Goal: Task Accomplishment & Management: Use online tool/utility

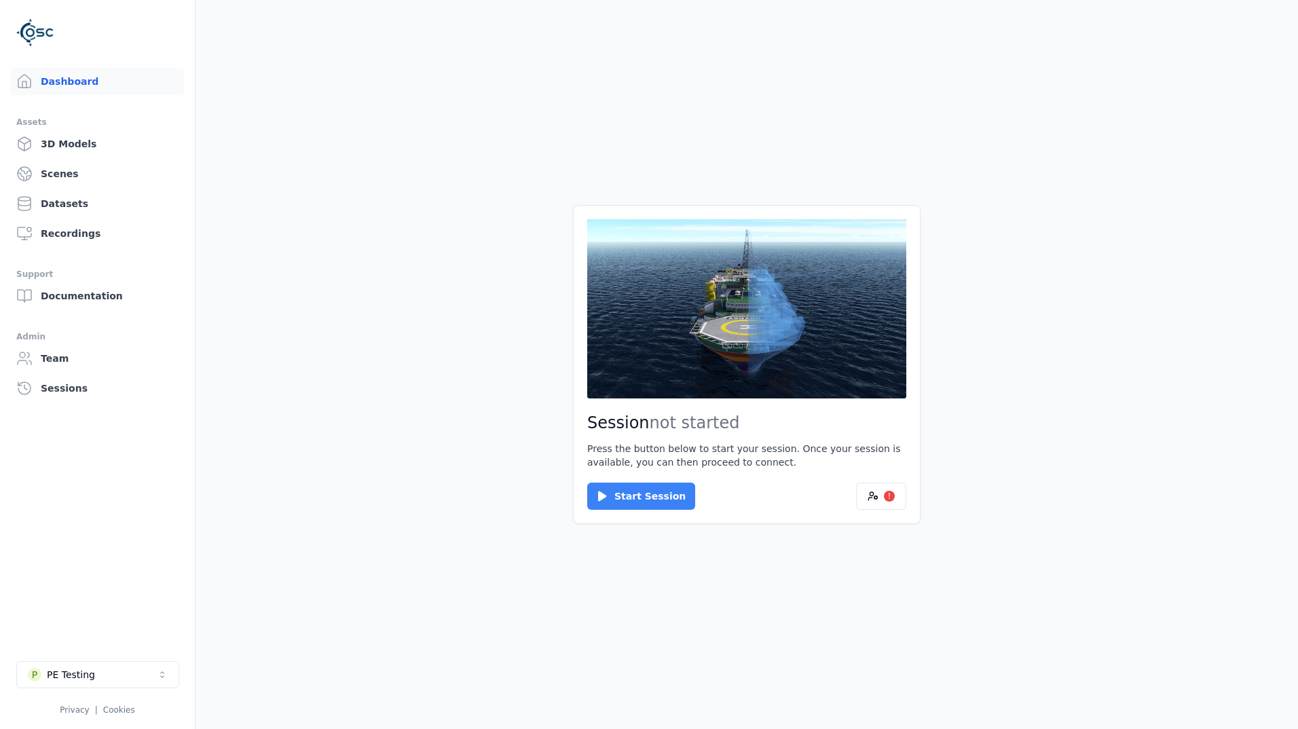
click at [662, 457] on button "Start Session" at bounding box center [641, 496] width 108 height 27
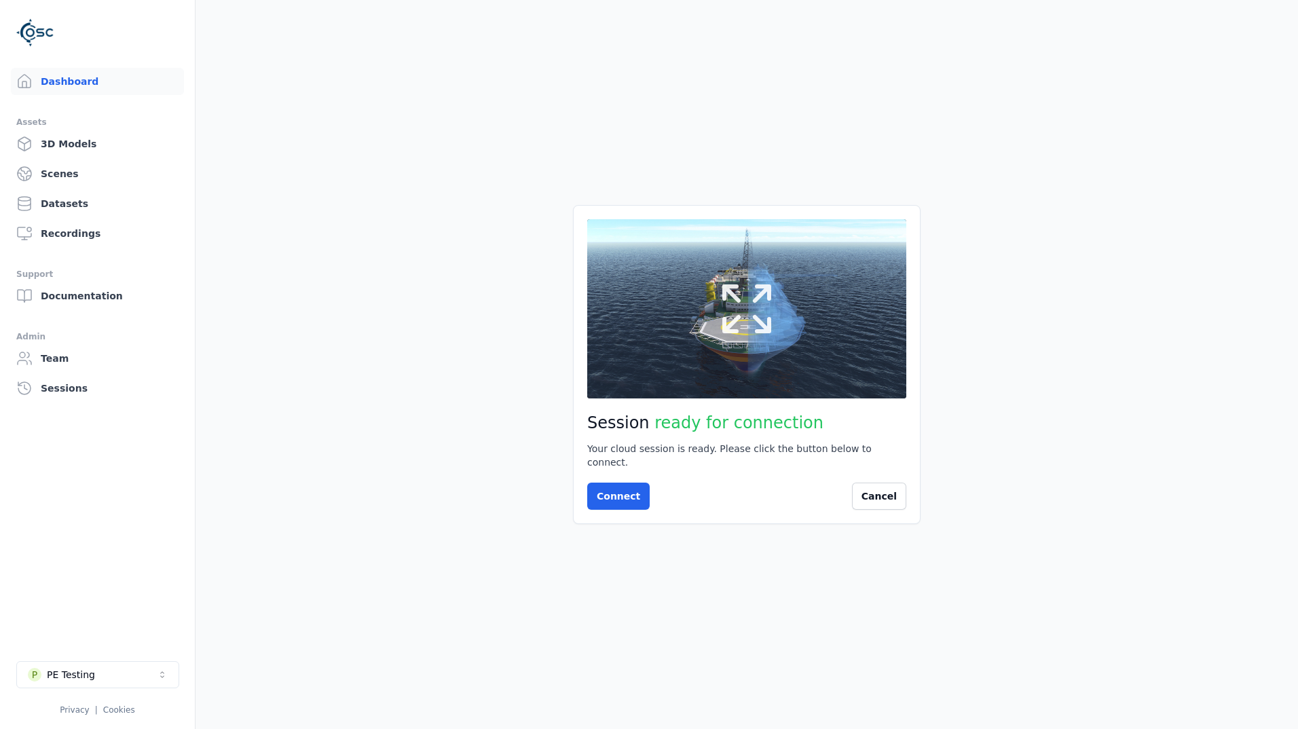
click at [755, 341] on icon at bounding box center [746, 308] width 65 height 65
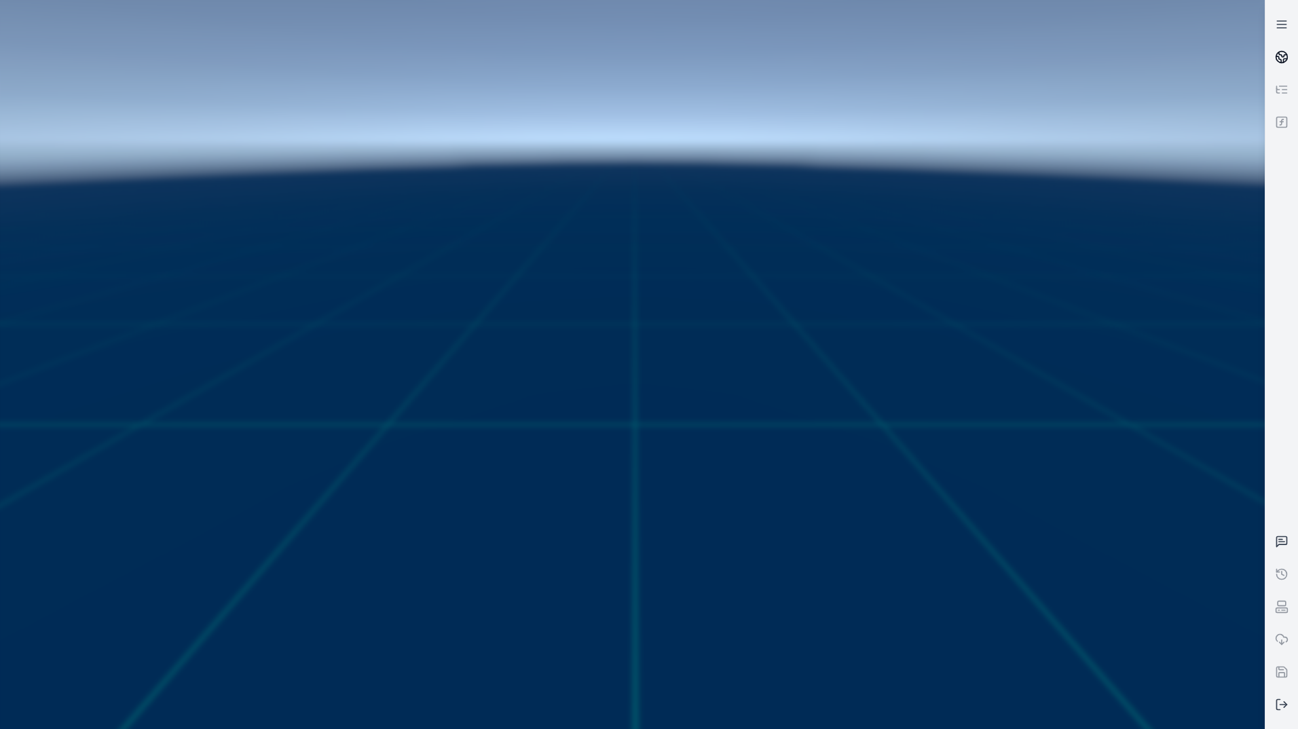
click at [863, 68] on link at bounding box center [1281, 57] width 33 height 33
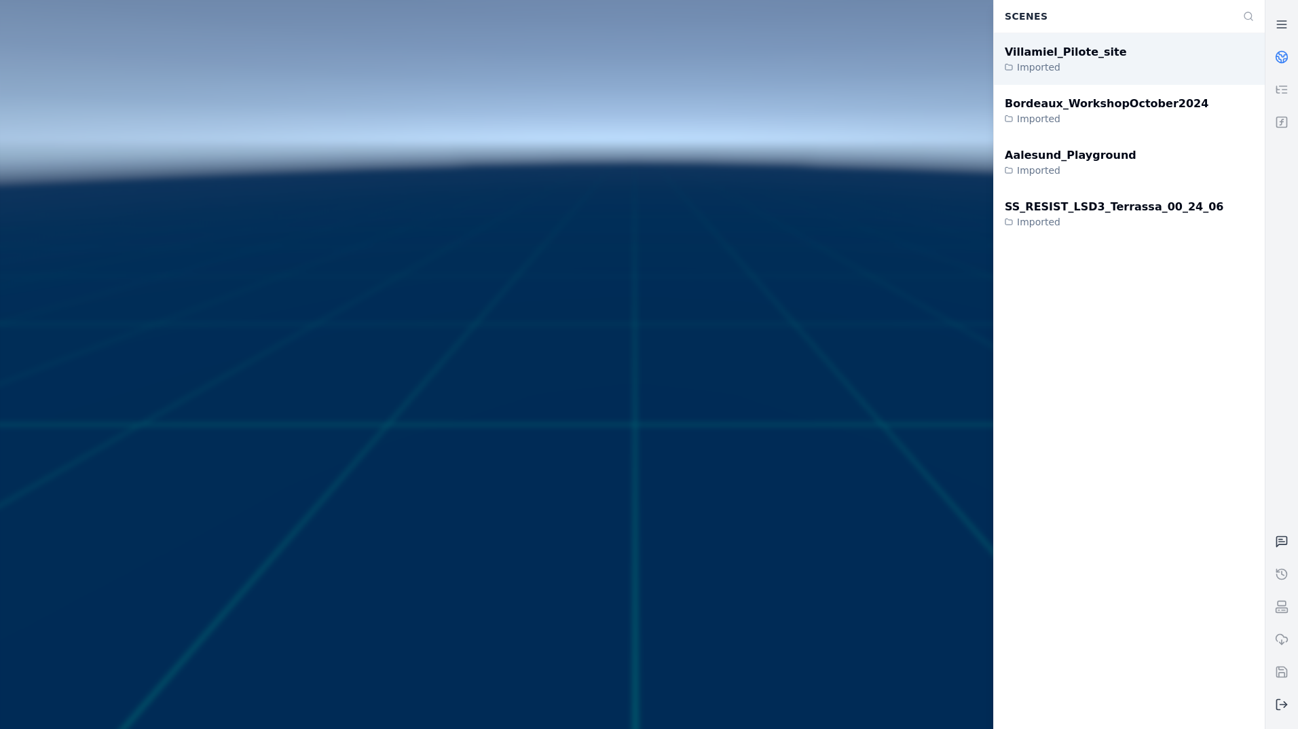
click at [863, 71] on div "Villamiel_Pilote_site Imported" at bounding box center [1129, 59] width 271 height 52
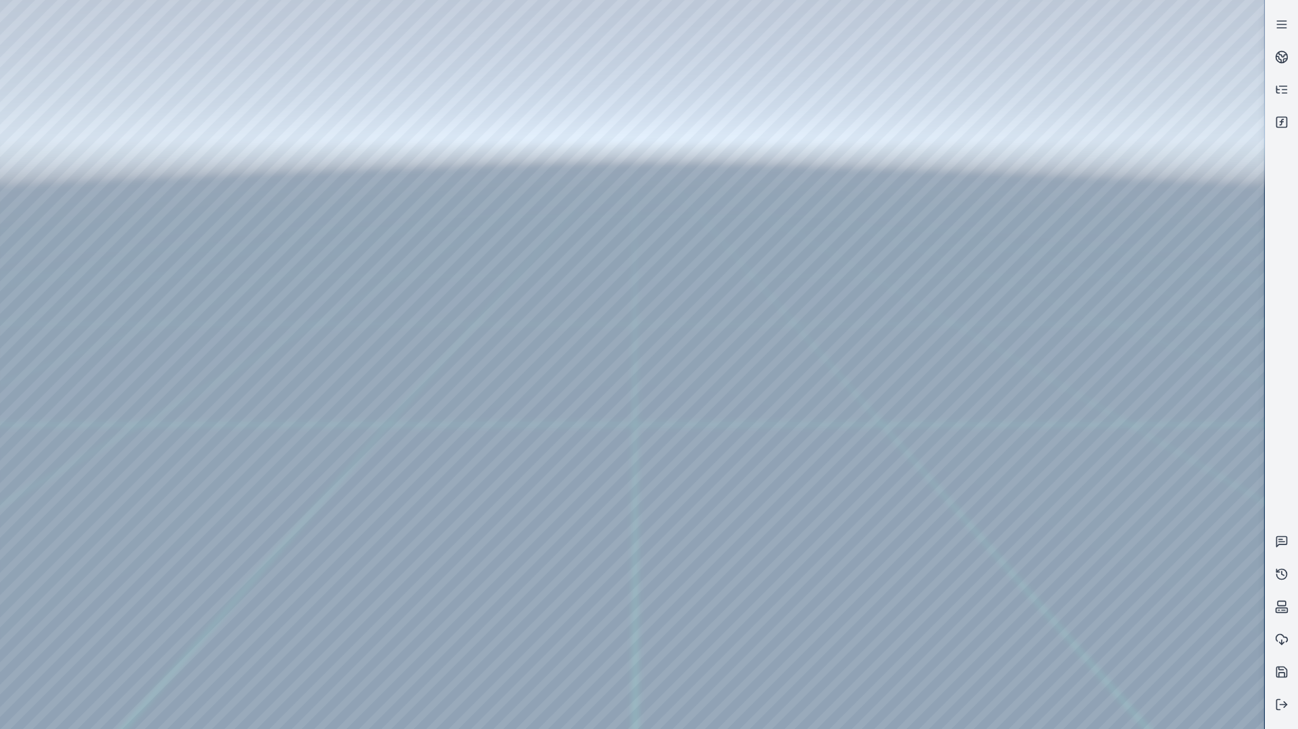
drag, startPoint x: 589, startPoint y: 339, endPoint x: 569, endPoint y: 373, distance: 39.2
drag, startPoint x: 617, startPoint y: 310, endPoint x: 625, endPoint y: 429, distance: 119.1
drag, startPoint x: 628, startPoint y: 361, endPoint x: 633, endPoint y: 452, distance: 91.1
click at [863, 457] on icon at bounding box center [1282, 705] width 14 height 14
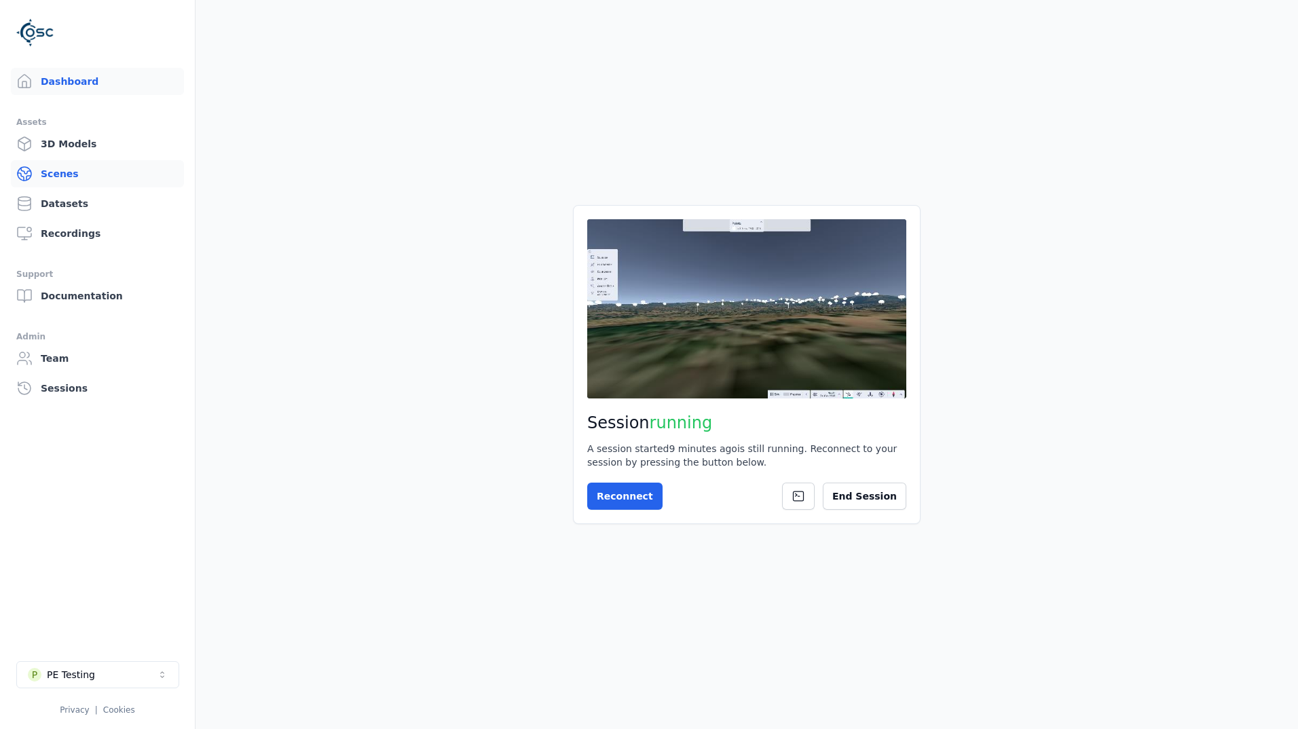
click at [88, 173] on link "Scenes" at bounding box center [97, 173] width 173 height 27
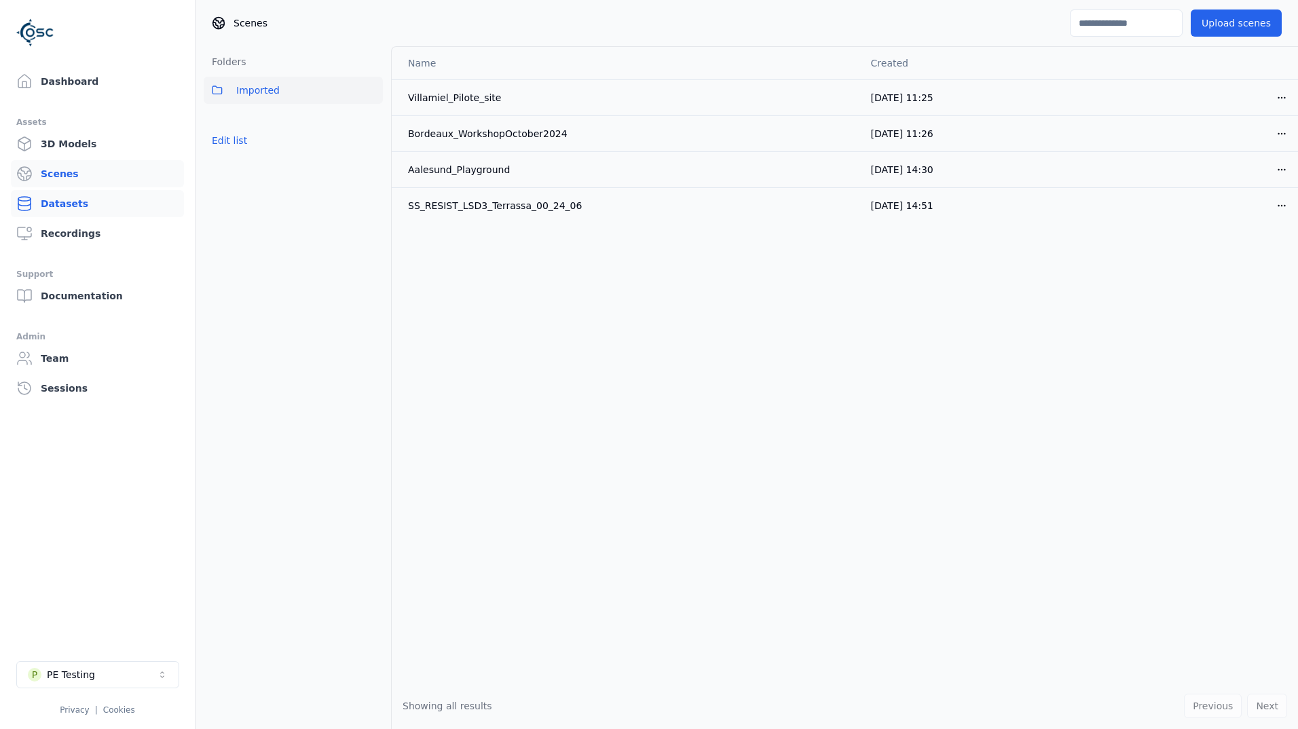
click at [88, 197] on link "Datasets" at bounding box center [97, 203] width 173 height 27
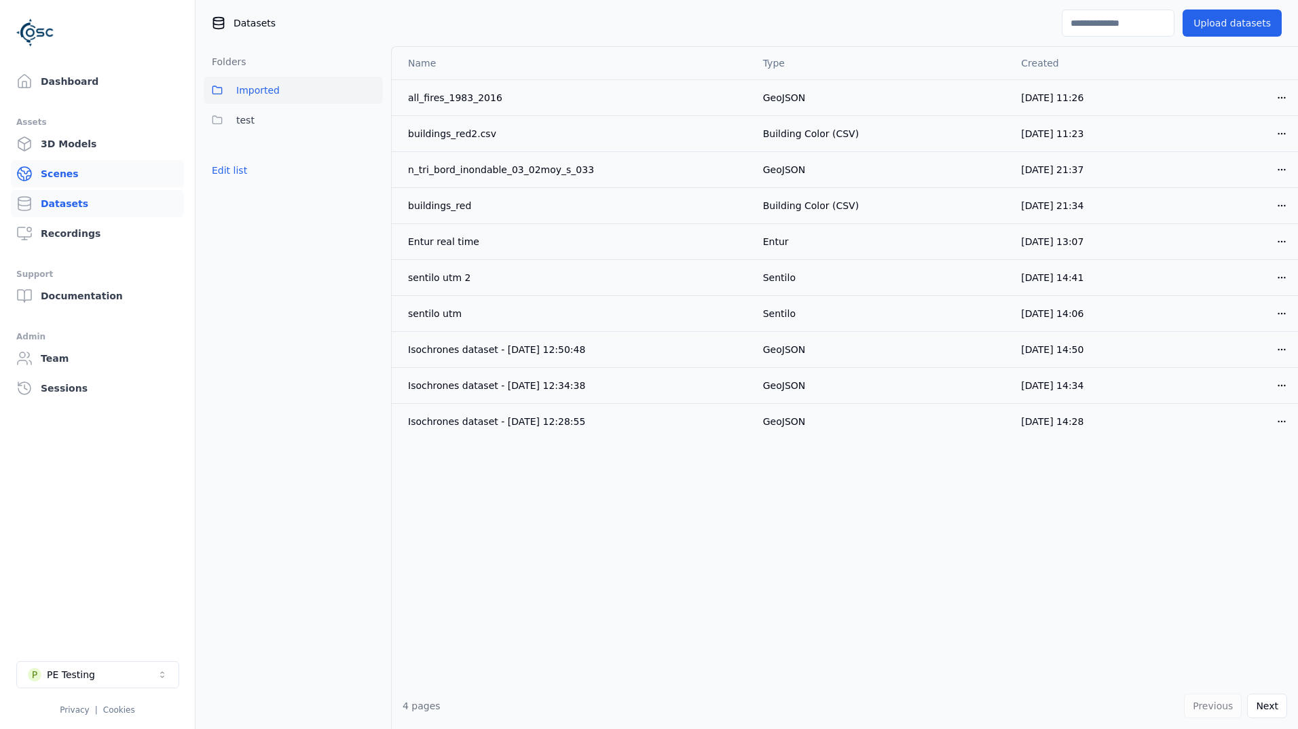
click at [92, 168] on link "Scenes" at bounding box center [97, 173] width 173 height 27
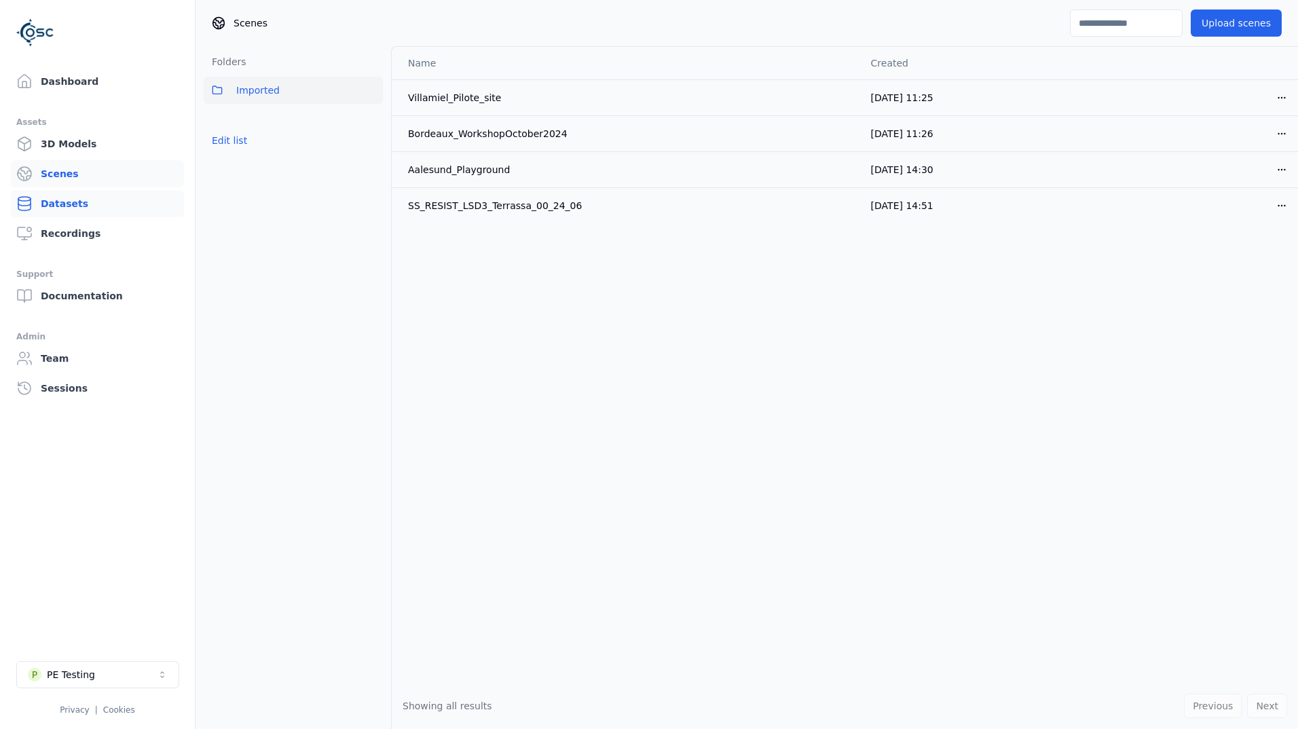
click at [93, 196] on link "Datasets" at bounding box center [97, 203] width 173 height 27
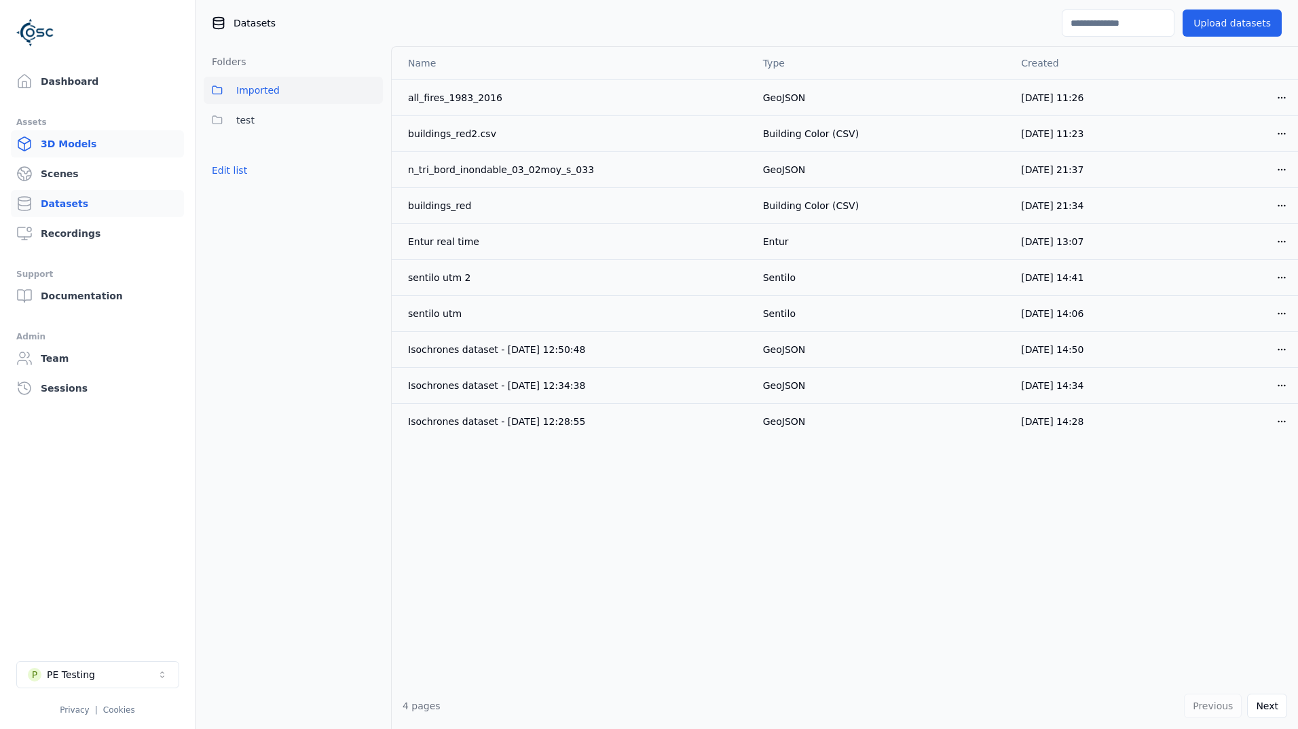
click at [57, 138] on link "3D Models" at bounding box center [97, 143] width 173 height 27
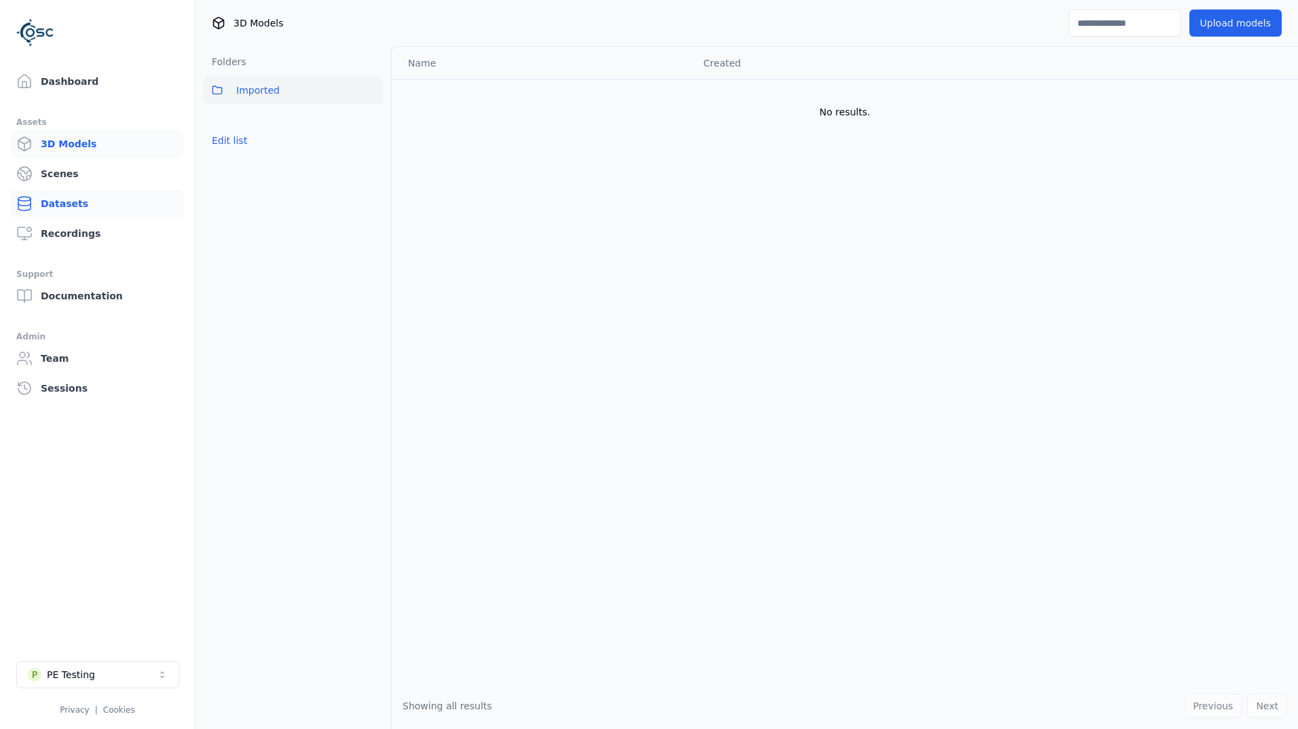
click at [87, 201] on link "Datasets" at bounding box center [97, 203] width 173 height 27
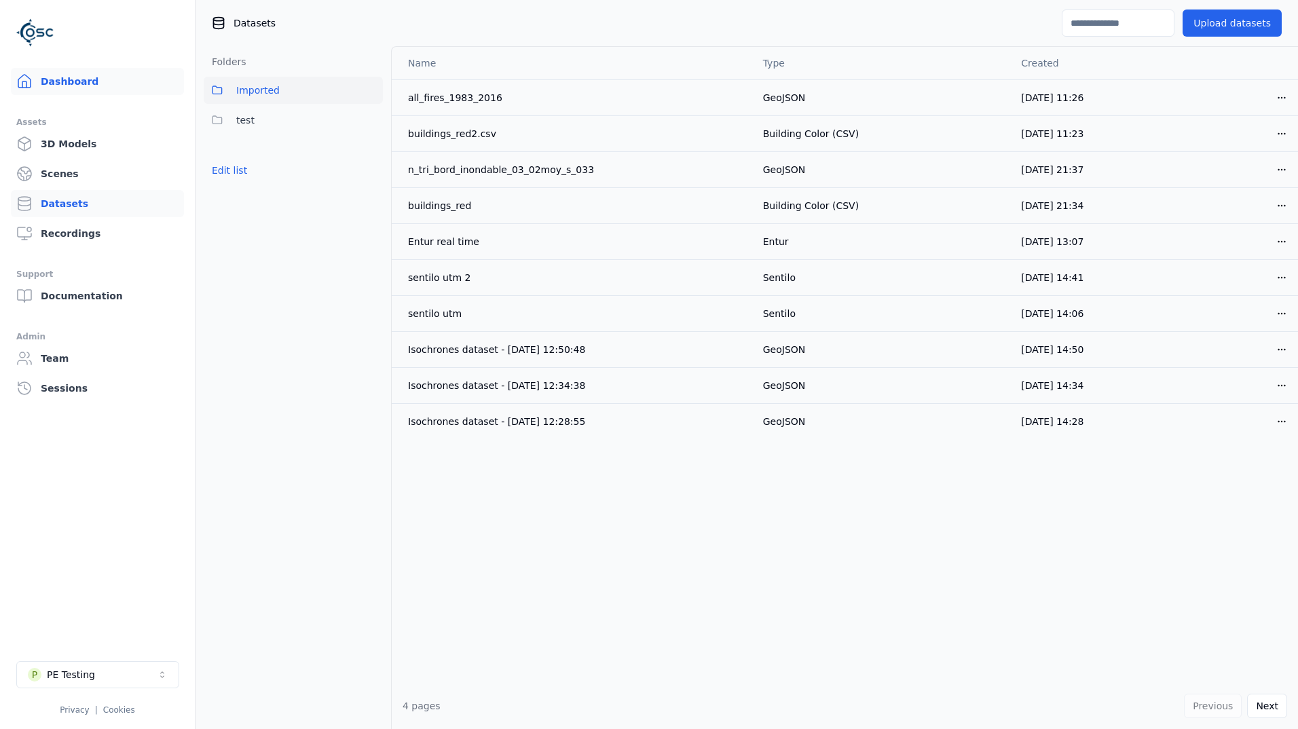
click at [94, 81] on link "Dashboard" at bounding box center [97, 81] width 173 height 27
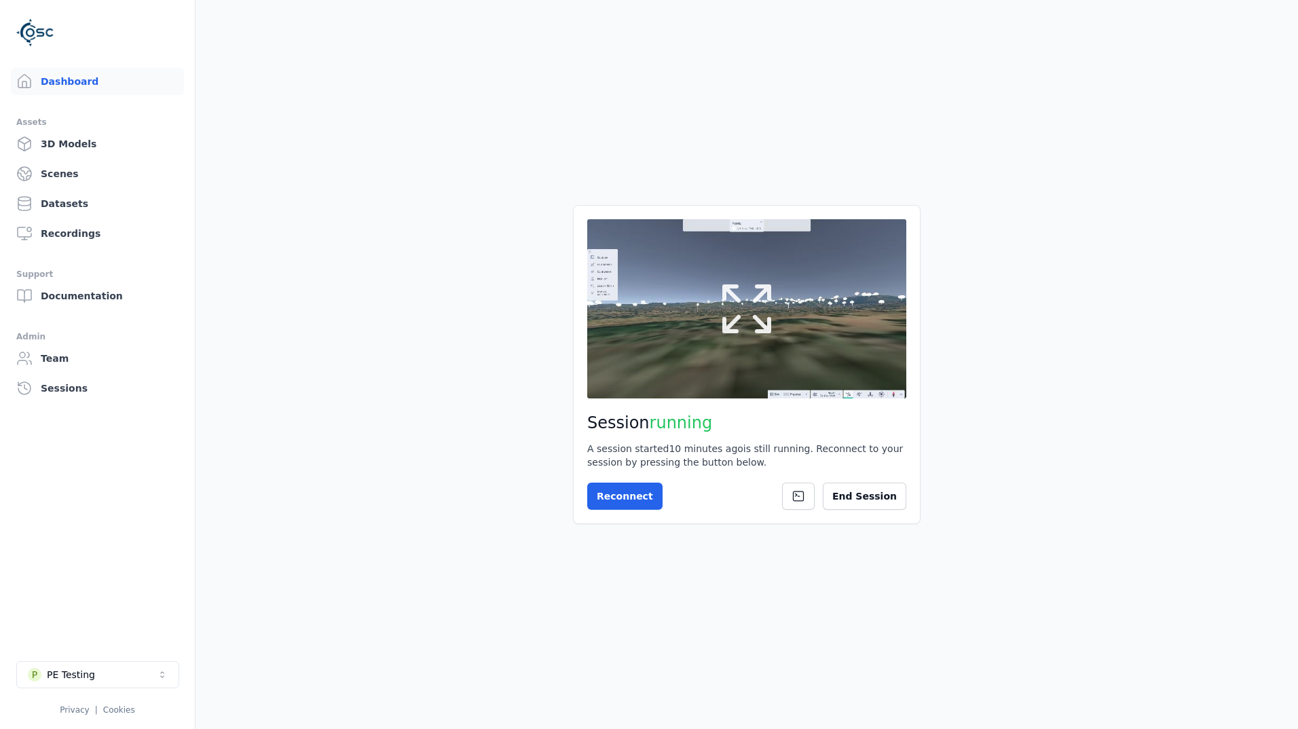
click at [779, 295] on button at bounding box center [746, 308] width 319 height 179
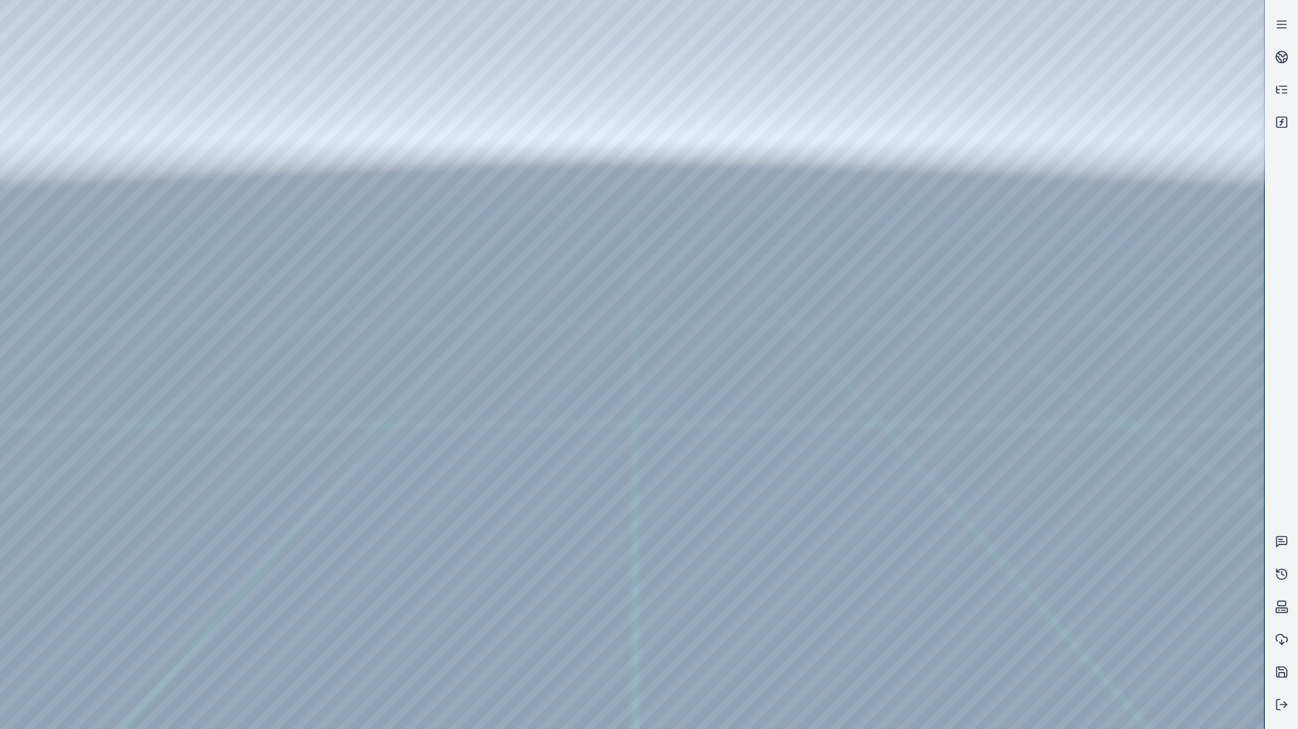
drag, startPoint x: 71, startPoint y: 156, endPoint x: 72, endPoint y: 172, distance: 16.3
click at [71, 166] on div at bounding box center [632, 364] width 1264 height 729
click at [80, 195] on div at bounding box center [632, 364] width 1264 height 729
click at [60, 166] on div at bounding box center [632, 364] width 1264 height 729
click at [81, 298] on div at bounding box center [632, 364] width 1264 height 729
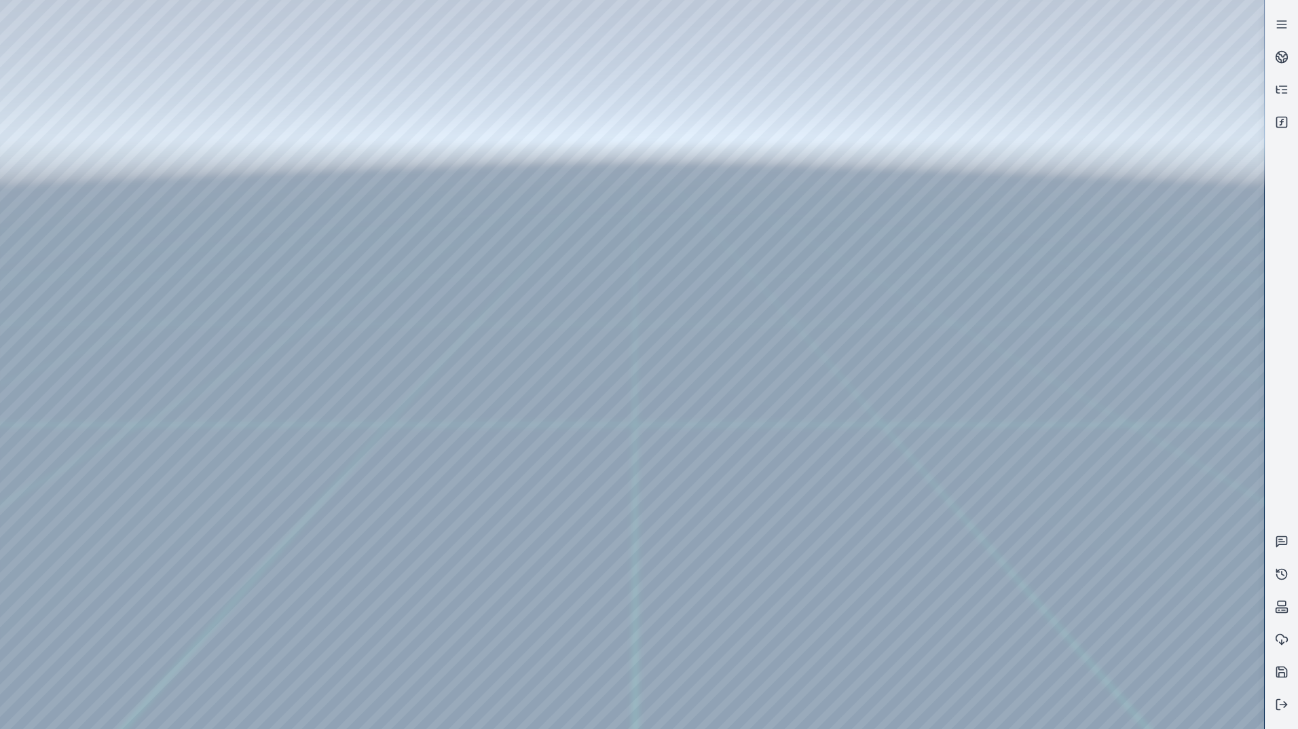
click at [87, 208] on div at bounding box center [632, 364] width 1264 height 729
click at [320, 194] on div at bounding box center [632, 364] width 1264 height 729
click at [147, 48] on div at bounding box center [632, 364] width 1264 height 729
click at [167, 287] on div at bounding box center [632, 364] width 1264 height 729
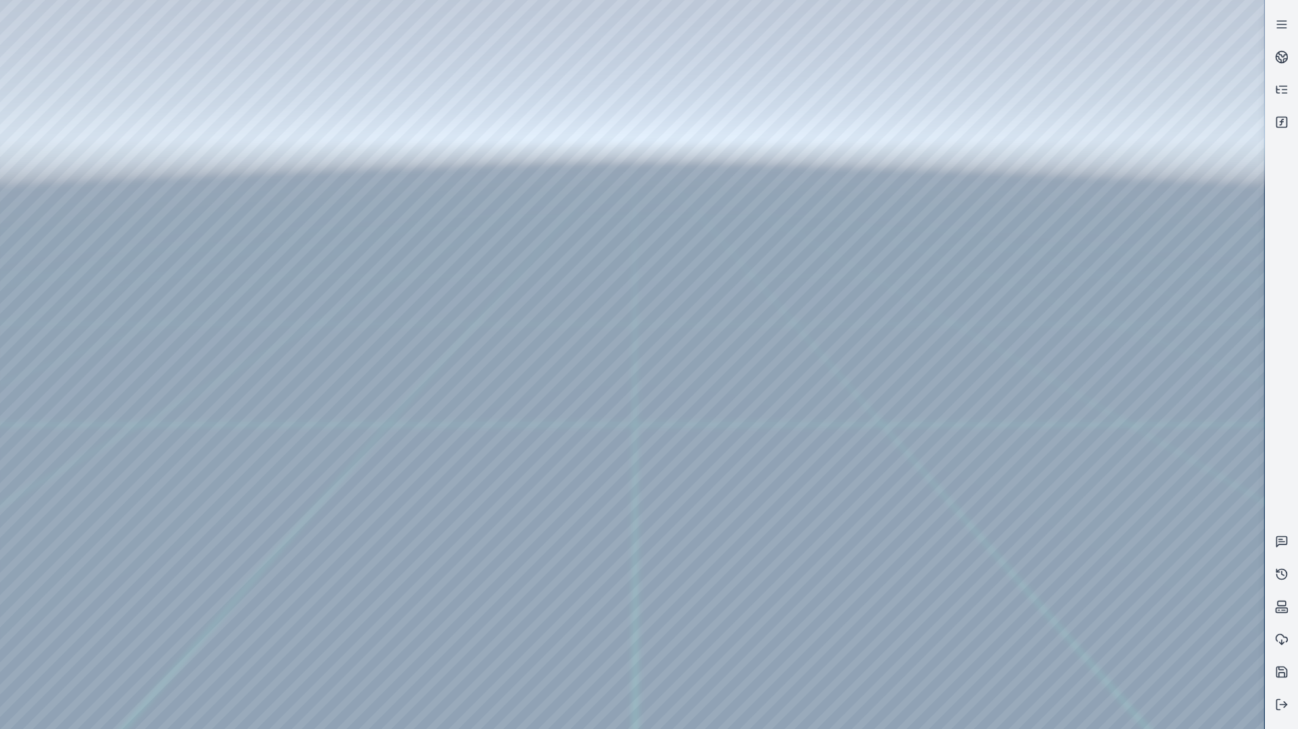
click at [167, 287] on div at bounding box center [632, 364] width 1264 height 729
click at [299, 109] on div at bounding box center [632, 364] width 1264 height 729
click at [138, 46] on div at bounding box center [632, 364] width 1264 height 729
click at [175, 111] on div at bounding box center [632, 364] width 1264 height 729
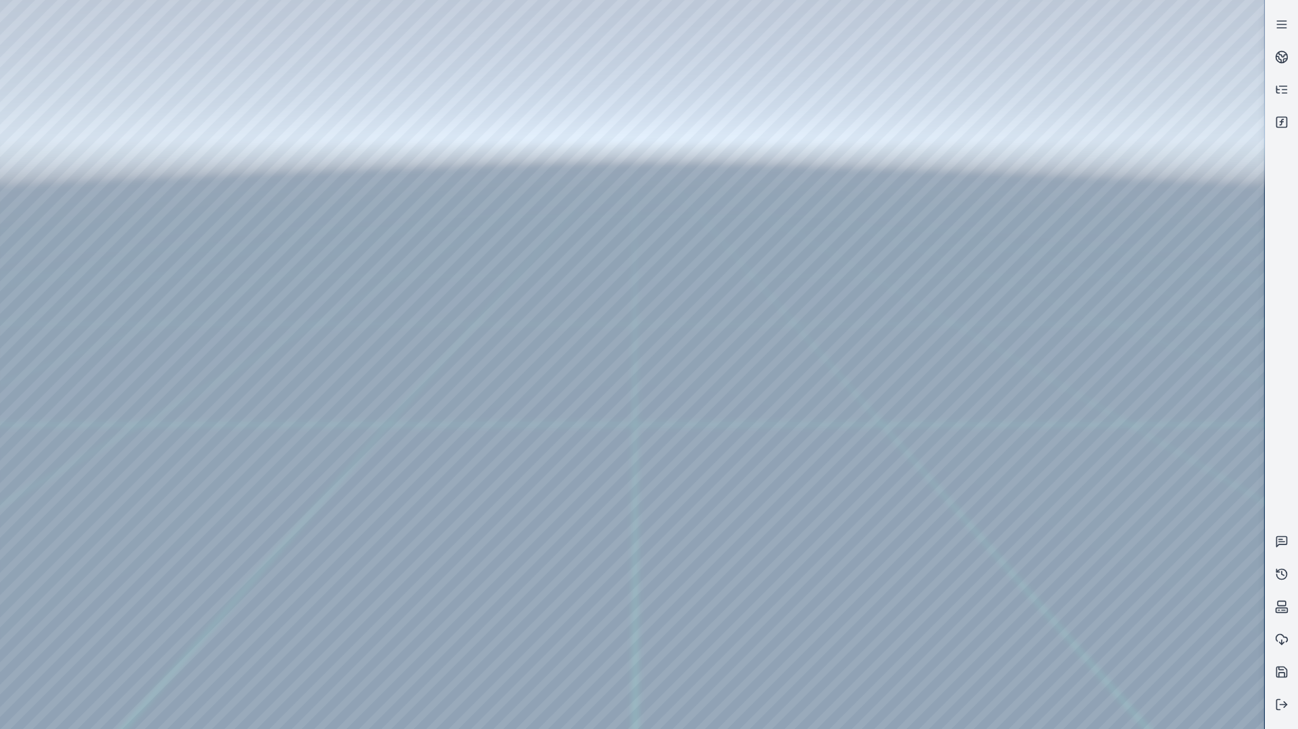
click at [175, 111] on div at bounding box center [632, 364] width 1264 height 729
click at [141, 41] on div at bounding box center [632, 364] width 1264 height 729
click at [315, 105] on div at bounding box center [632, 364] width 1264 height 729
click at [140, 46] on div at bounding box center [632, 364] width 1264 height 729
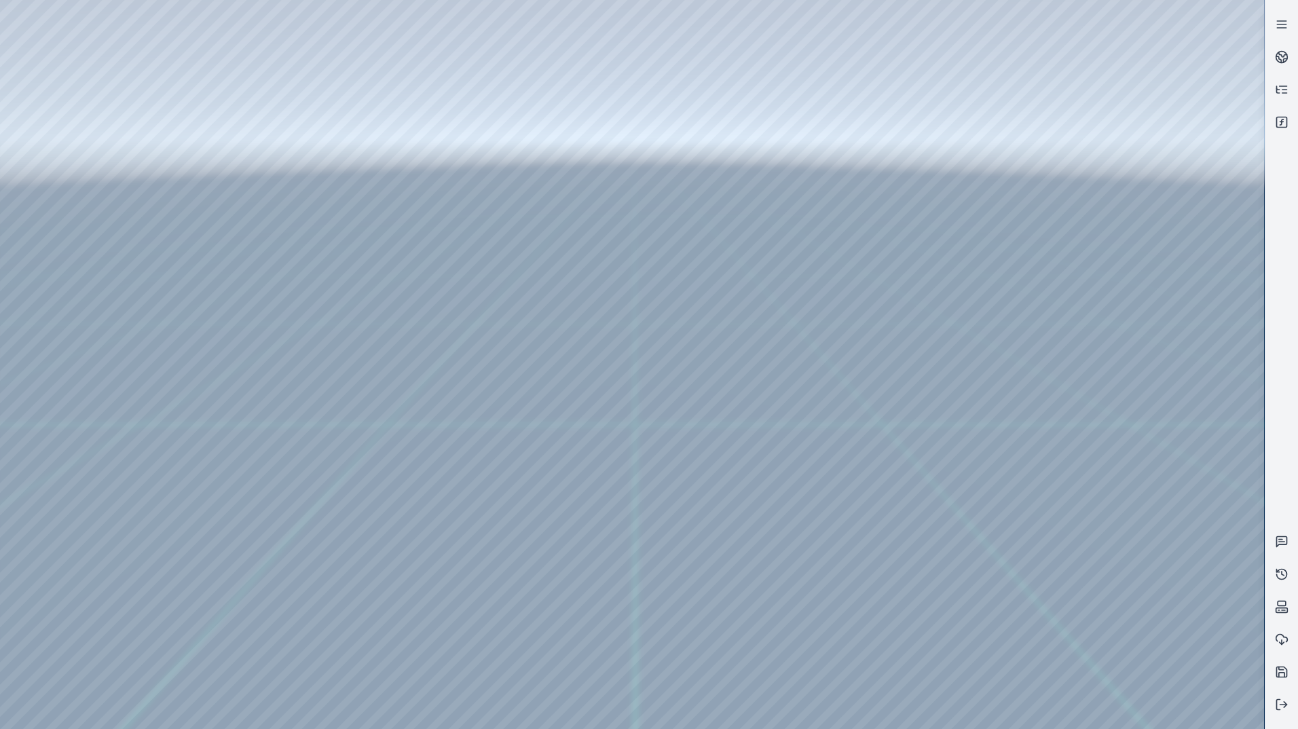
click at [171, 119] on div at bounding box center [632, 364] width 1264 height 729
click at [144, 54] on div at bounding box center [632, 364] width 1264 height 729
click at [310, 107] on div at bounding box center [632, 364] width 1264 height 729
click at [141, 47] on div at bounding box center [632, 364] width 1264 height 729
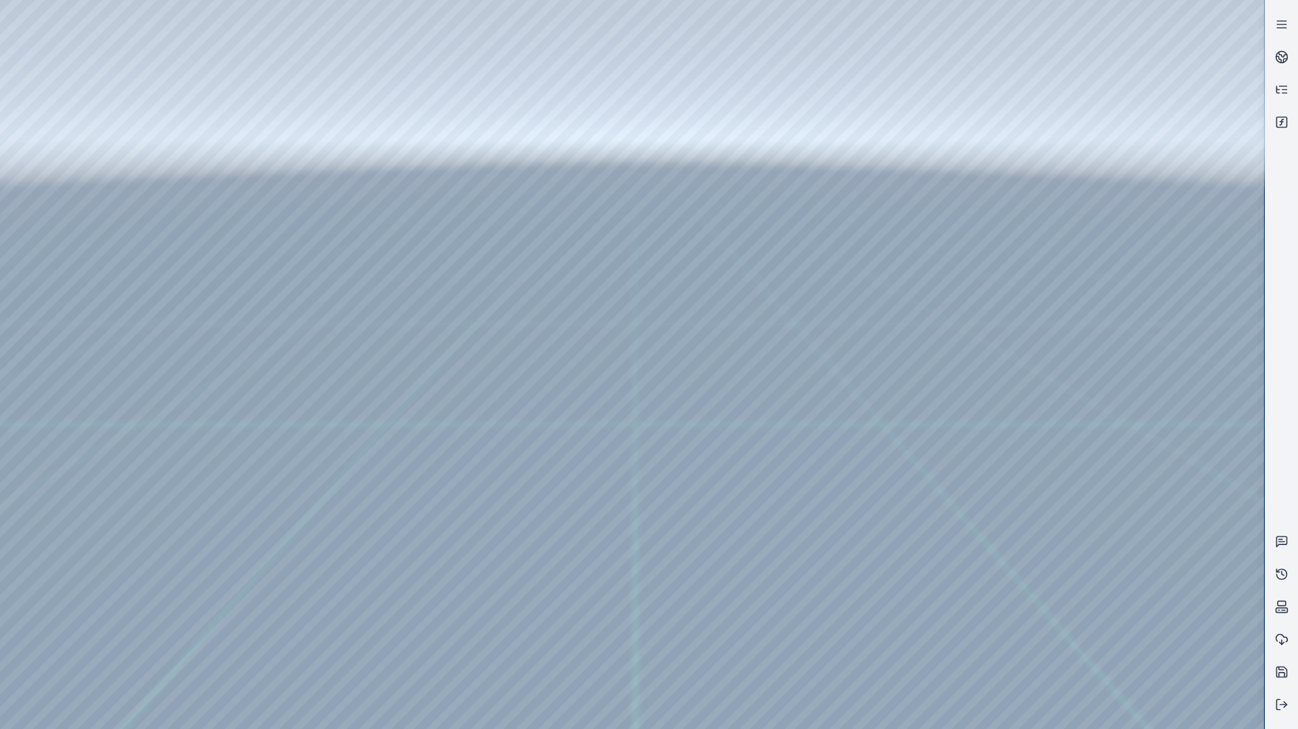
click at [167, 111] on div at bounding box center [632, 364] width 1264 height 729
click at [52, 149] on div at bounding box center [632, 364] width 1264 height 729
click at [73, 213] on div at bounding box center [632, 364] width 1264 height 729
click at [284, 447] on div at bounding box center [632, 364] width 1264 height 729
click at [295, 450] on div at bounding box center [632, 364] width 1264 height 729
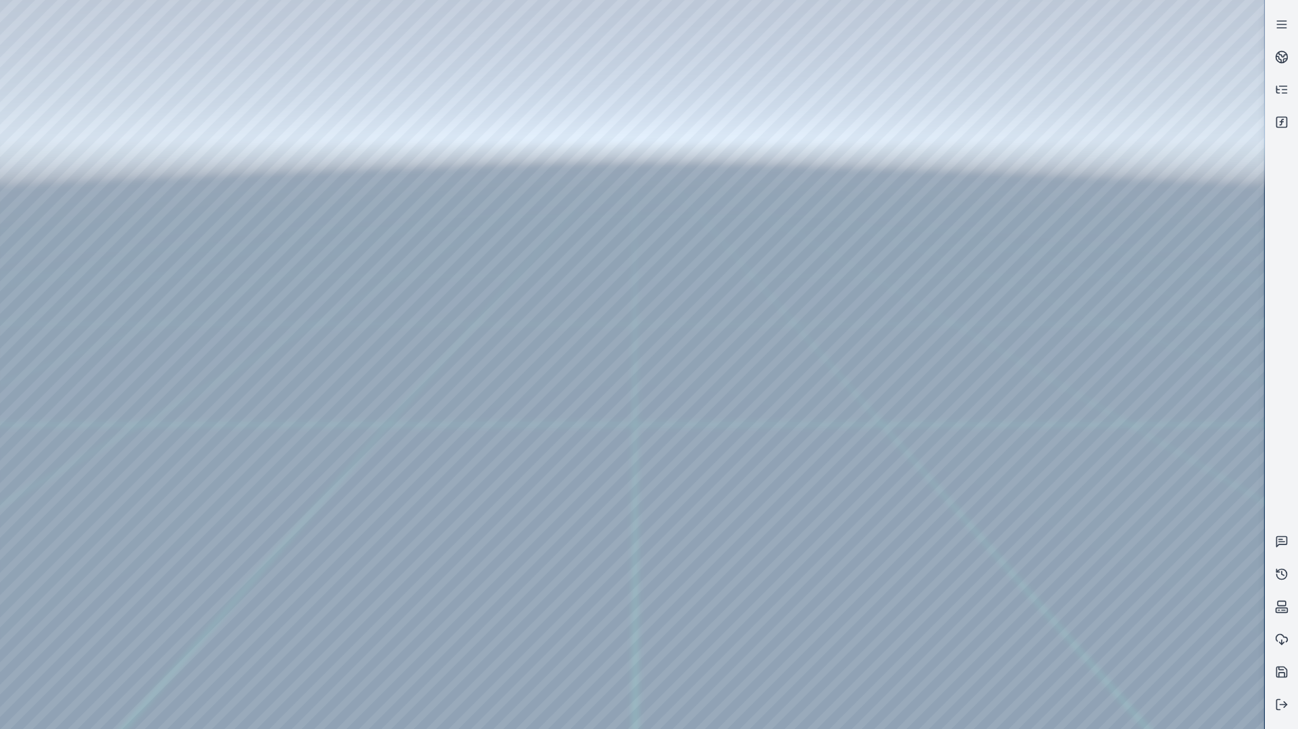
click at [294, 457] on div at bounding box center [632, 364] width 1264 height 729
click at [494, 251] on div at bounding box center [632, 364] width 1264 height 729
click at [472, 287] on div at bounding box center [632, 364] width 1264 height 729
click at [687, 346] on div at bounding box center [632, 364] width 1264 height 729
click at [37, 299] on div at bounding box center [632, 364] width 1264 height 729
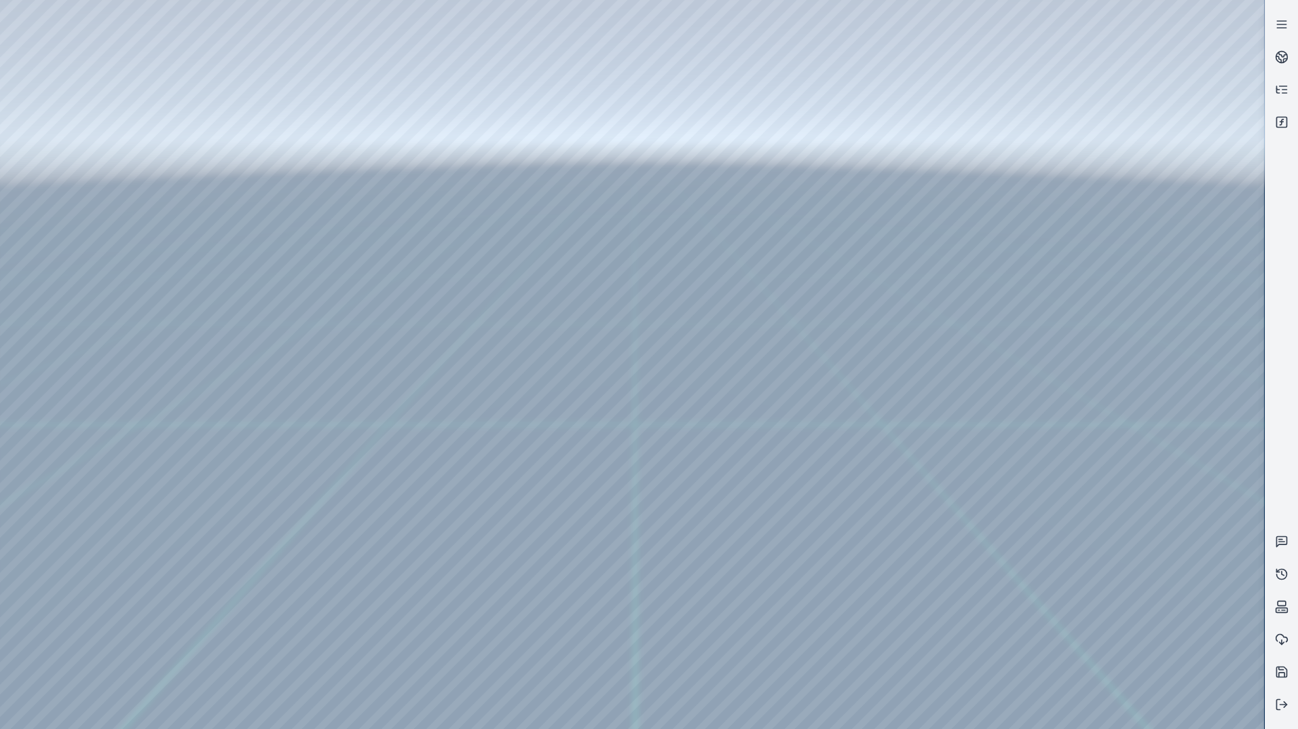
click at [42, 231] on div at bounding box center [632, 364] width 1264 height 729
click at [337, 40] on div at bounding box center [632, 364] width 1264 height 729
click at [335, 110] on div at bounding box center [632, 364] width 1264 height 729
click at [272, 109] on div at bounding box center [632, 364] width 1264 height 729
click at [863, 457] on div at bounding box center [632, 364] width 1264 height 729
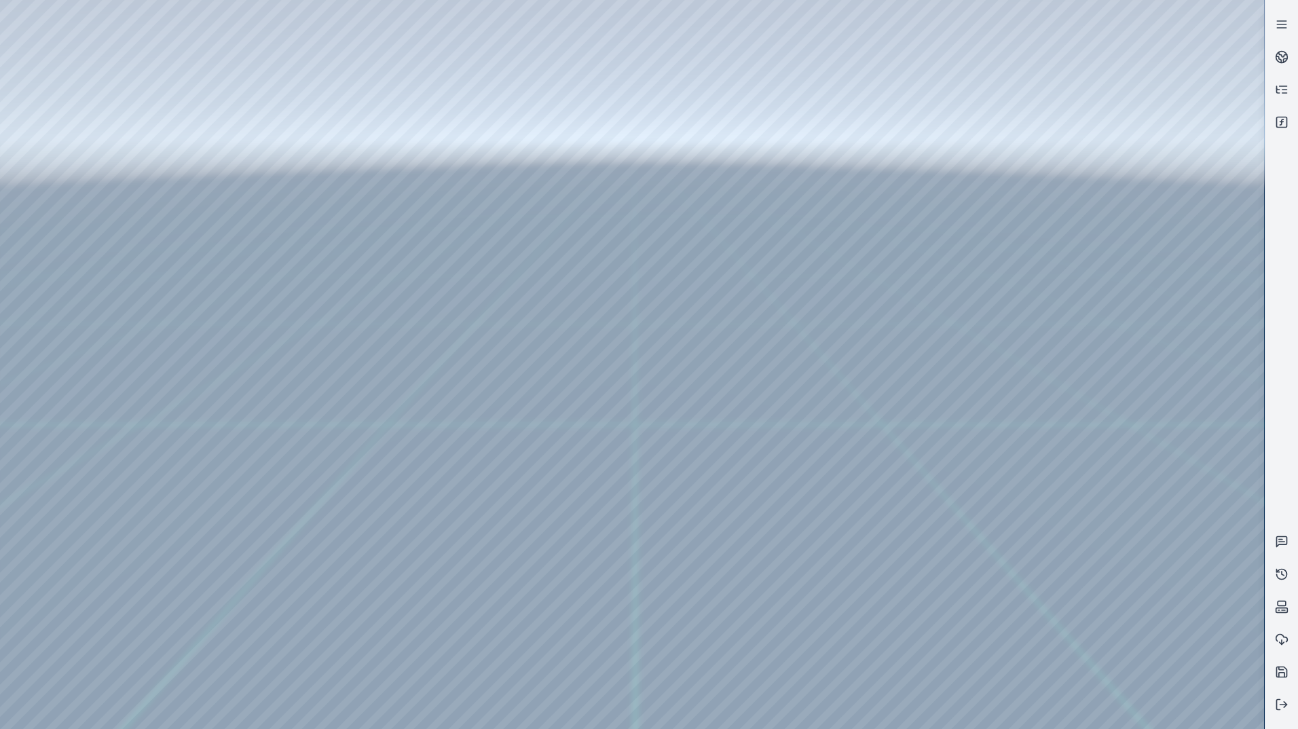
click at [863, 457] on div at bounding box center [632, 364] width 1264 height 729
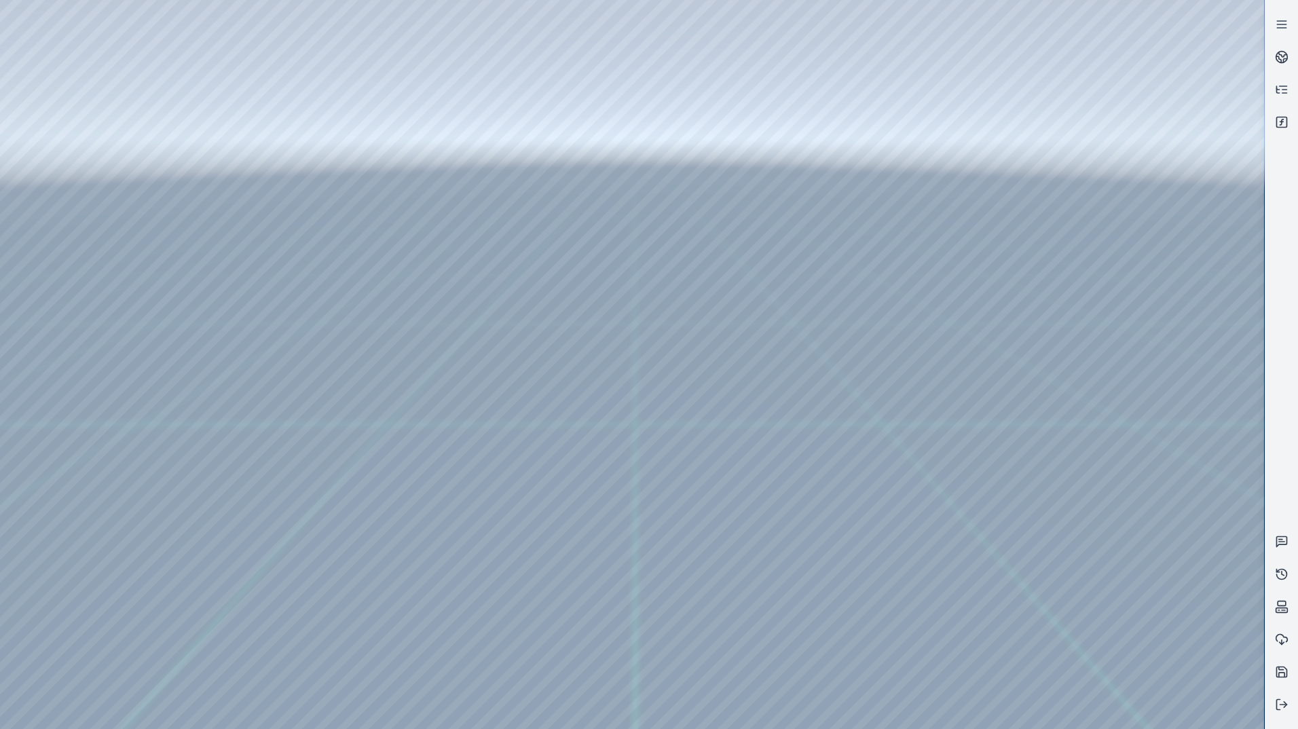
click at [863, 457] on div at bounding box center [632, 364] width 1264 height 729
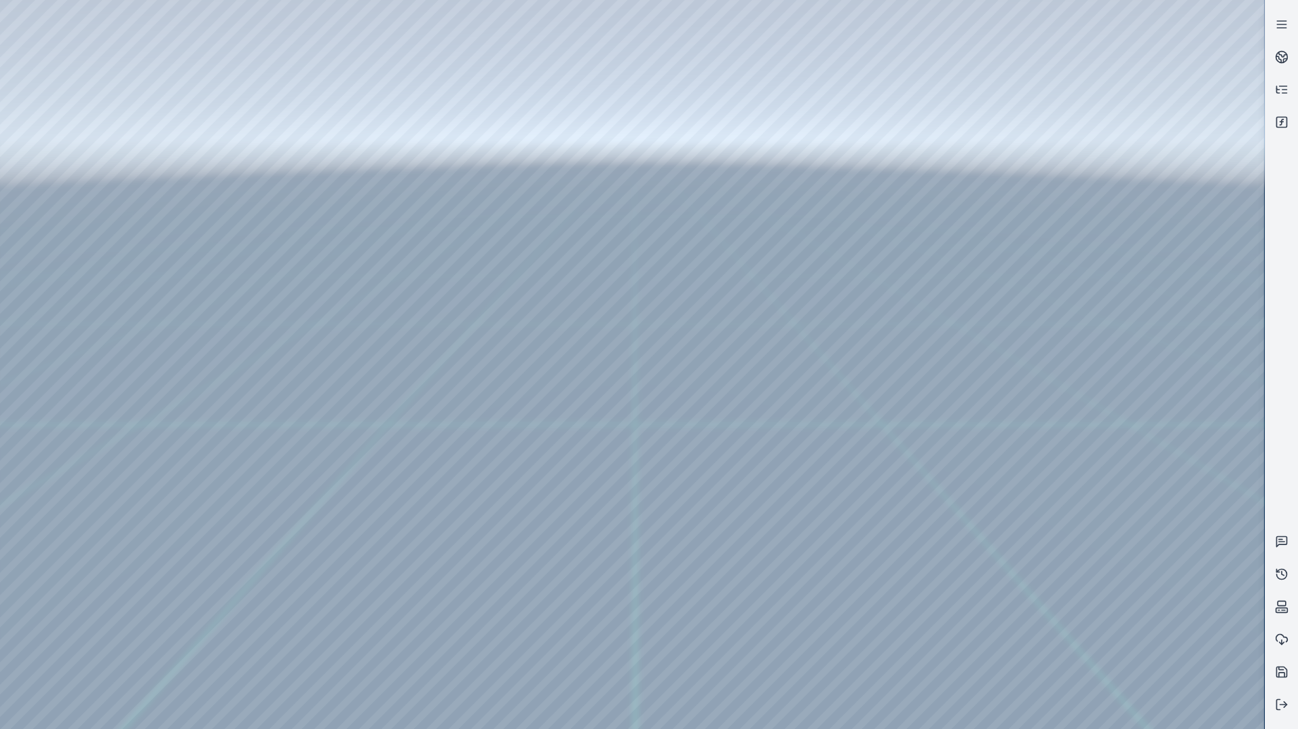
drag, startPoint x: 1107, startPoint y: 476, endPoint x: 1074, endPoint y: 476, distance: 33.3
click at [863, 457] on div at bounding box center [632, 364] width 1264 height 729
drag, startPoint x: 1112, startPoint y: 475, endPoint x: 1060, endPoint y: 479, distance: 52.4
click at [863, 457] on div at bounding box center [632, 364] width 1264 height 729
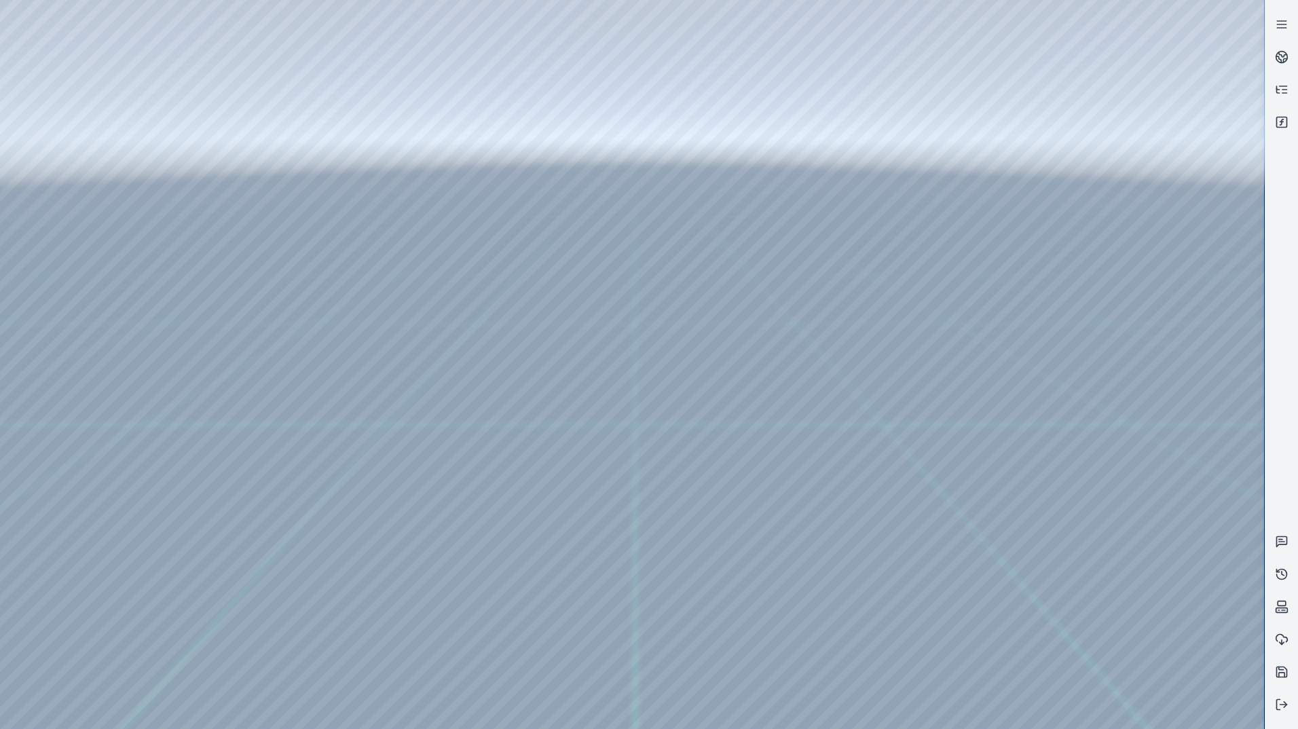
click at [863, 457] on div at bounding box center [632, 364] width 1264 height 729
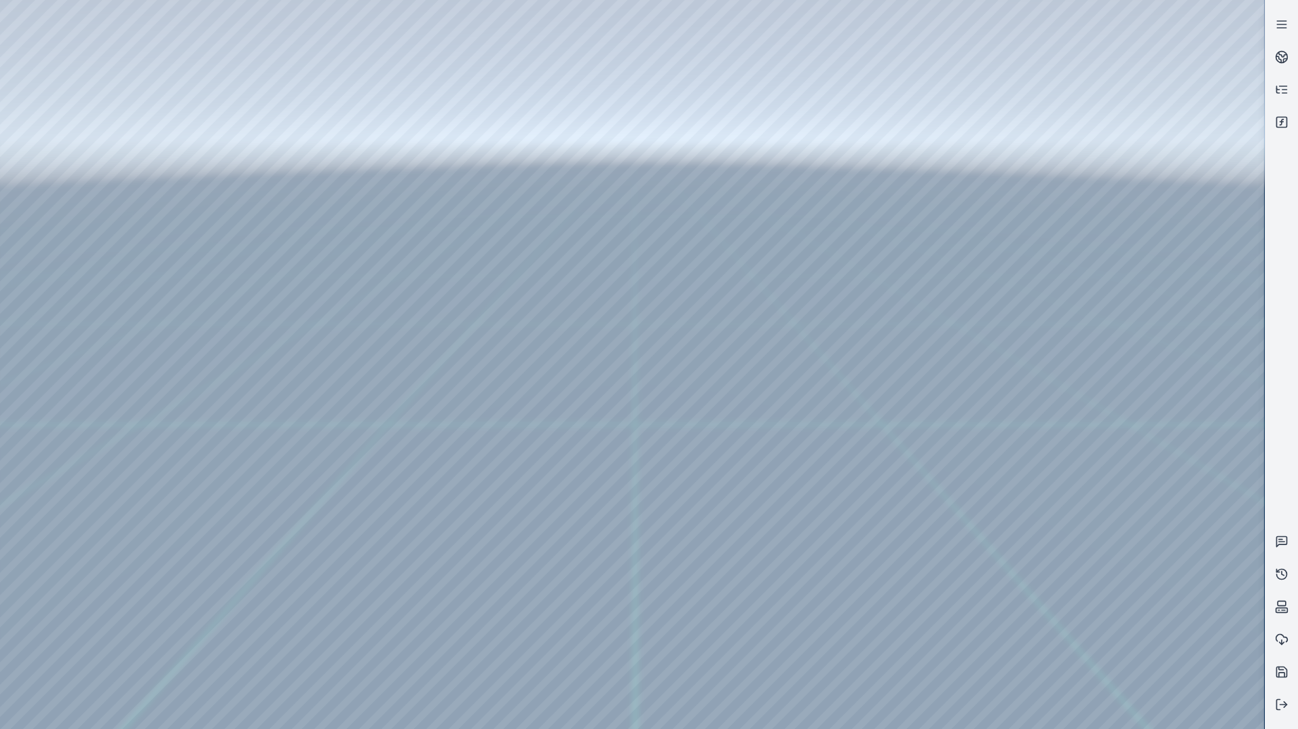
click at [863, 457] on div at bounding box center [632, 364] width 1264 height 729
click at [863, 457] on button at bounding box center [1281, 704] width 33 height 33
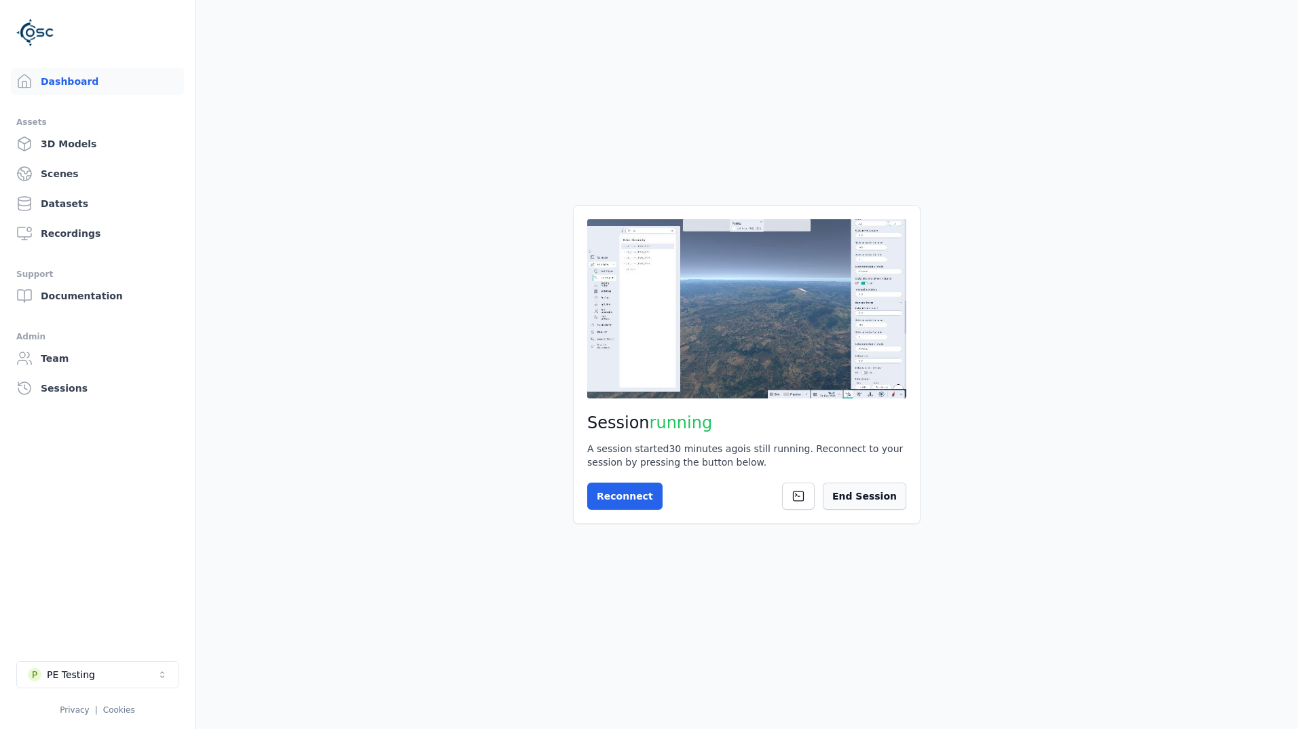
click at [863, 457] on button "End Session" at bounding box center [865, 496] width 84 height 27
